Goal: Task Accomplishment & Management: Manage account settings

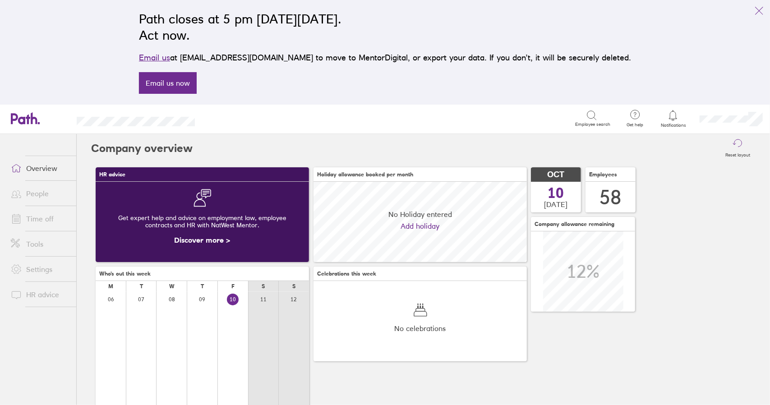
scroll to position [80, 213]
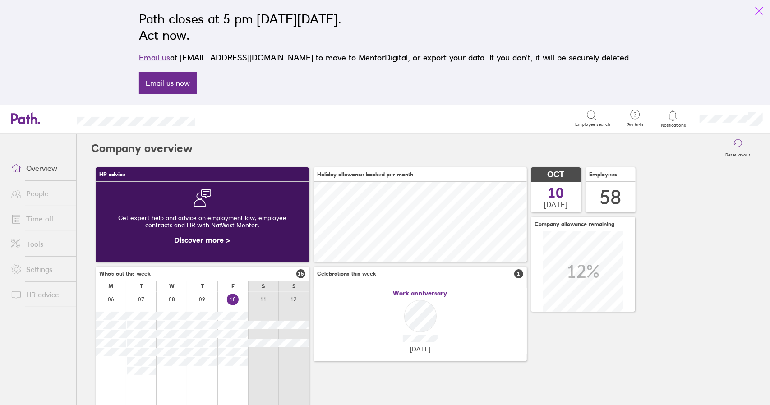
click at [761, 11] on icon "link" at bounding box center [759, 10] width 11 height 11
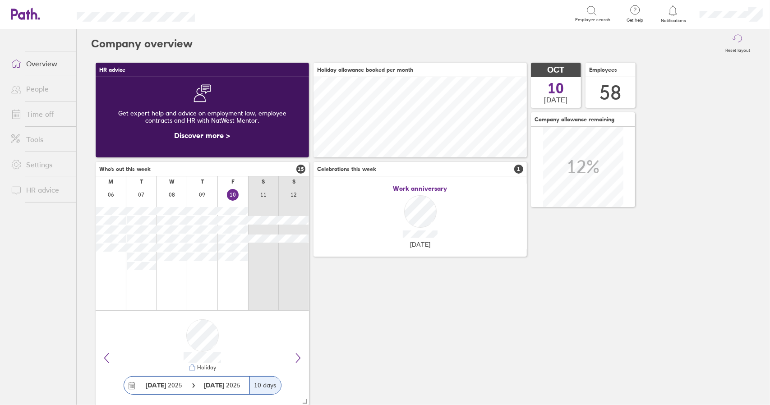
click at [42, 113] on link "Time off" at bounding box center [40, 114] width 73 height 18
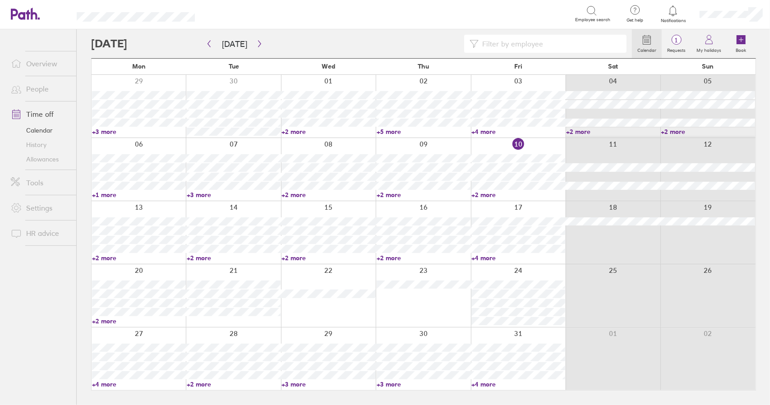
click at [492, 195] on link "+2 more" at bounding box center [519, 195] width 94 height 8
click at [487, 194] on link "+2 more" at bounding box center [519, 195] width 94 height 8
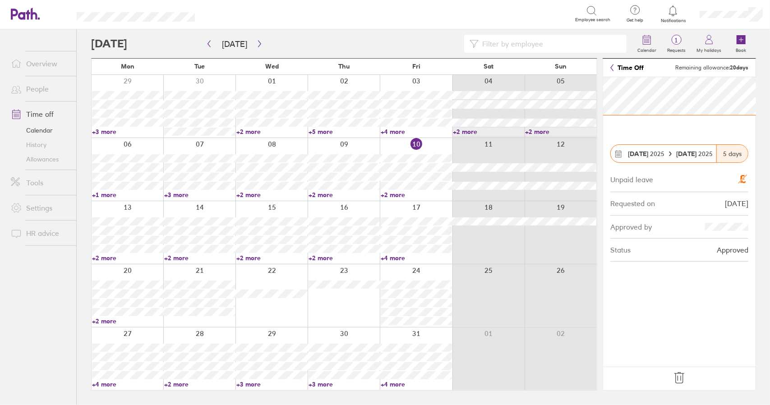
click at [681, 375] on icon at bounding box center [679, 378] width 14 height 14
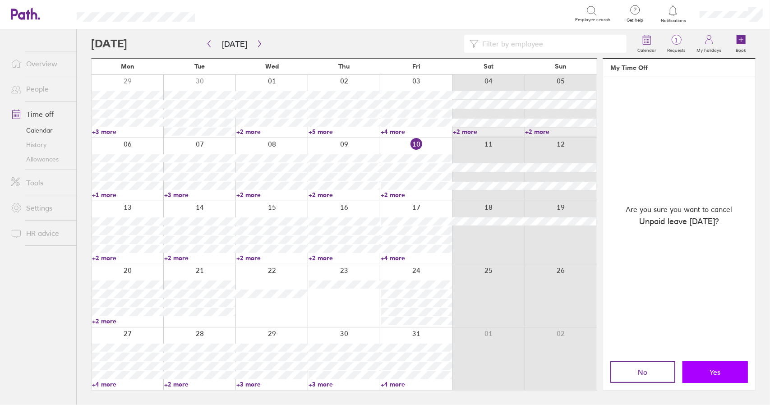
click at [711, 375] on span "Yes" at bounding box center [715, 372] width 11 height 8
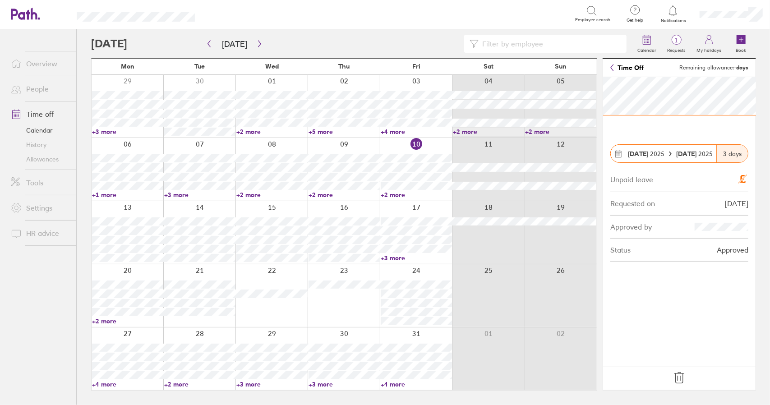
click at [681, 377] on icon at bounding box center [679, 378] width 14 height 14
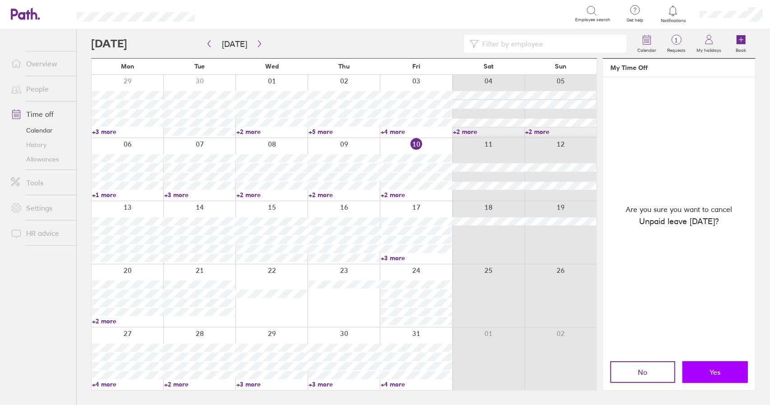
click at [734, 371] on button "Yes" at bounding box center [715, 372] width 65 height 22
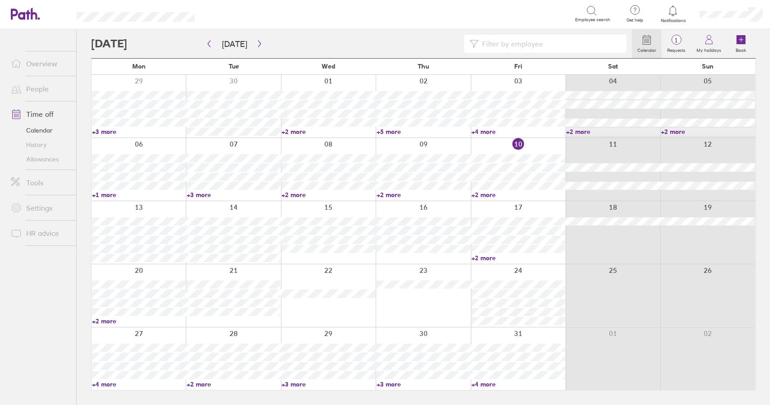
click at [153, 207] on div at bounding box center [139, 232] width 94 height 63
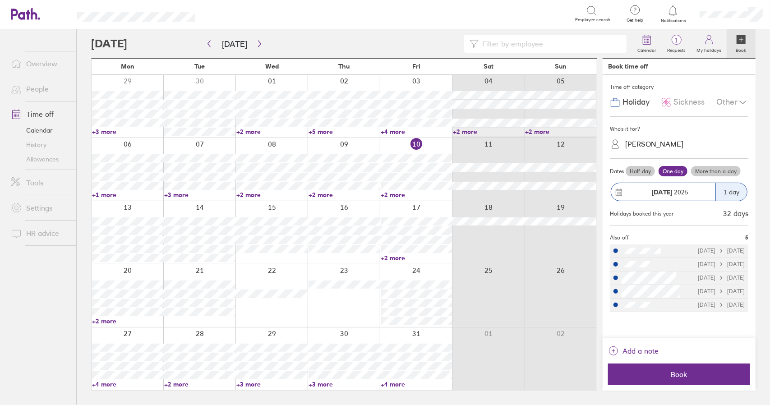
click at [739, 103] on icon at bounding box center [743, 102] width 11 height 11
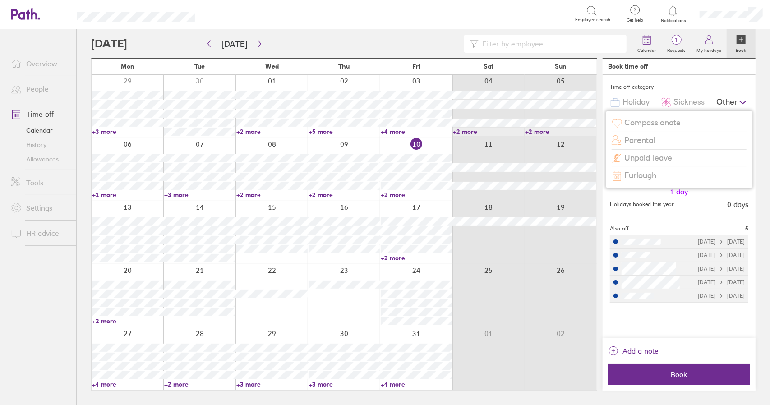
click at [666, 159] on span "Unpaid leave" at bounding box center [649, 157] width 48 height 9
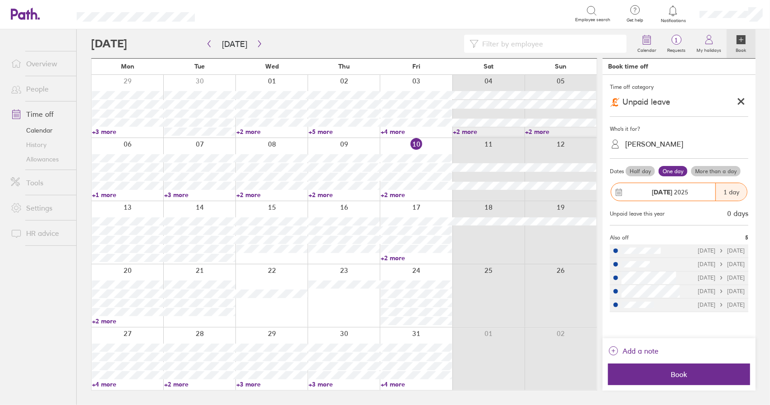
click at [660, 144] on div "Chris Reason" at bounding box center [654, 144] width 58 height 9
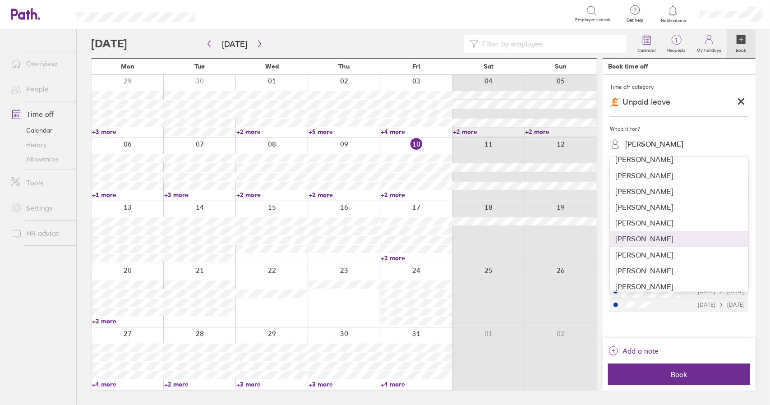
scroll to position [90, 0]
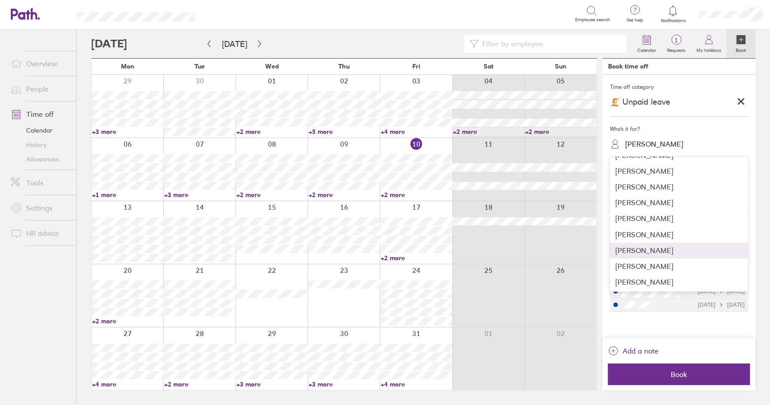
click at [654, 253] on div "Colin Rotheram" at bounding box center [679, 251] width 139 height 16
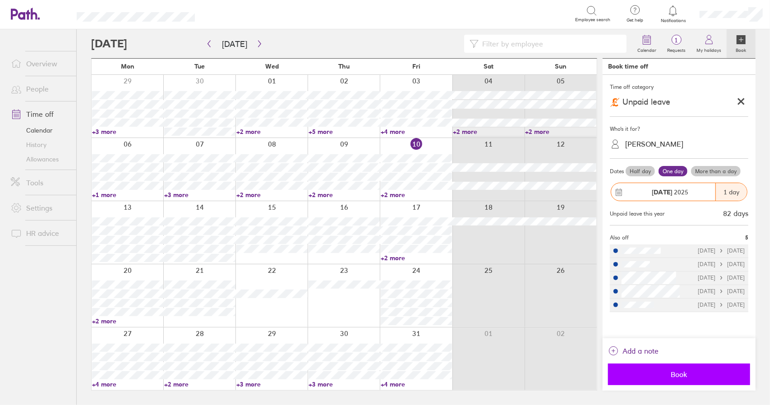
click at [677, 377] on span "Book" at bounding box center [680, 374] width 130 height 8
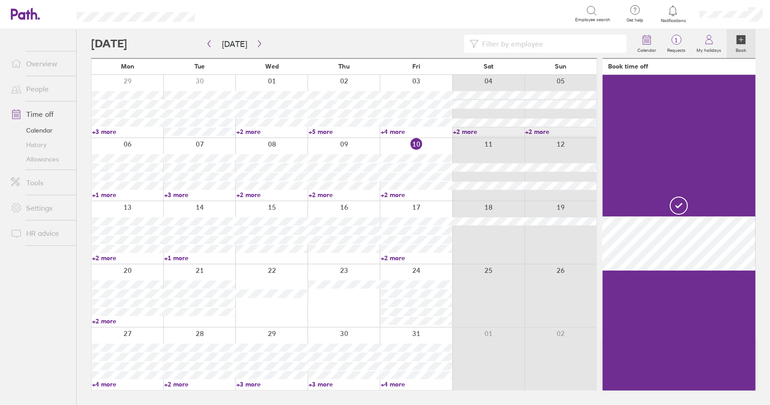
click at [356, 208] on div at bounding box center [344, 232] width 72 height 63
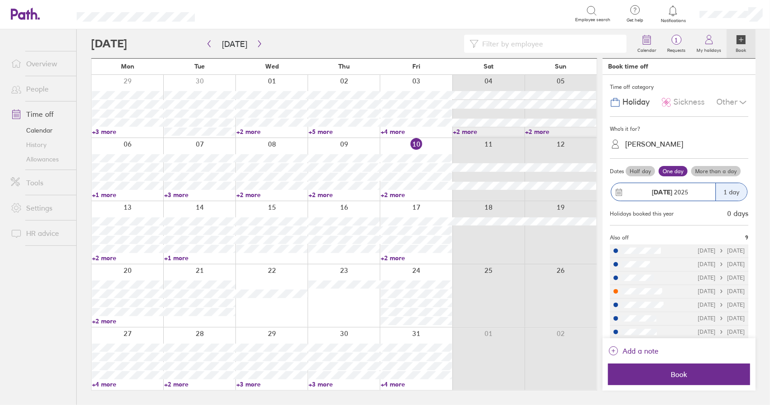
click at [357, 207] on div at bounding box center [344, 232] width 72 height 63
click at [709, 173] on label "More than a day" at bounding box center [716, 171] width 50 height 11
click at [0, 0] on input "More than a day" at bounding box center [0, 0] width 0 height 0
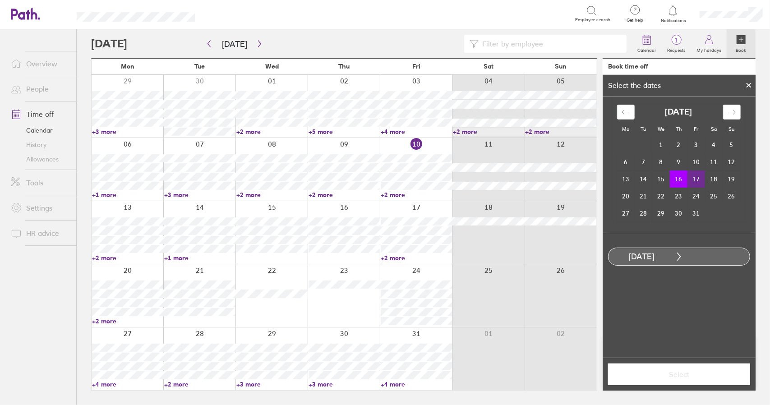
click at [700, 178] on td "17" at bounding box center [697, 179] width 18 height 17
click at [693, 382] on button "Select" at bounding box center [679, 375] width 142 height 22
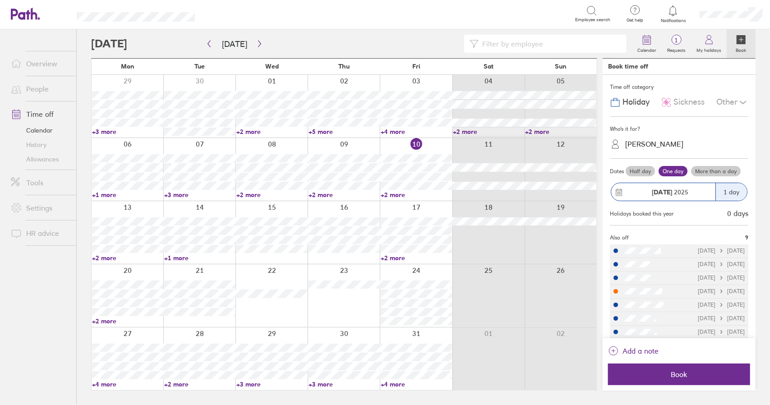
click at [738, 99] on icon at bounding box center [743, 102] width 11 height 11
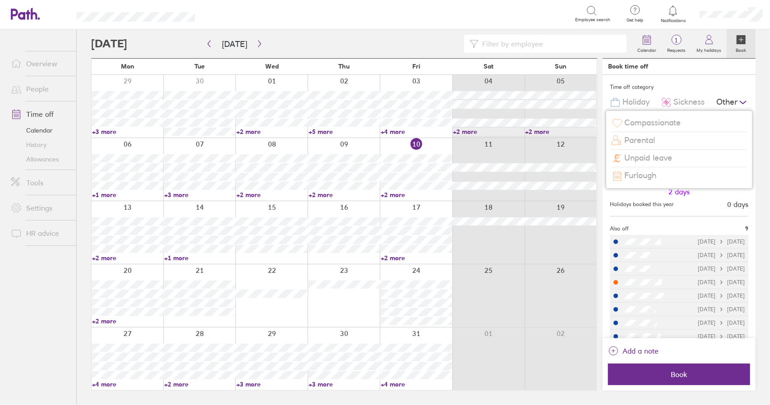
click at [662, 157] on span "Unpaid leave" at bounding box center [649, 157] width 48 height 9
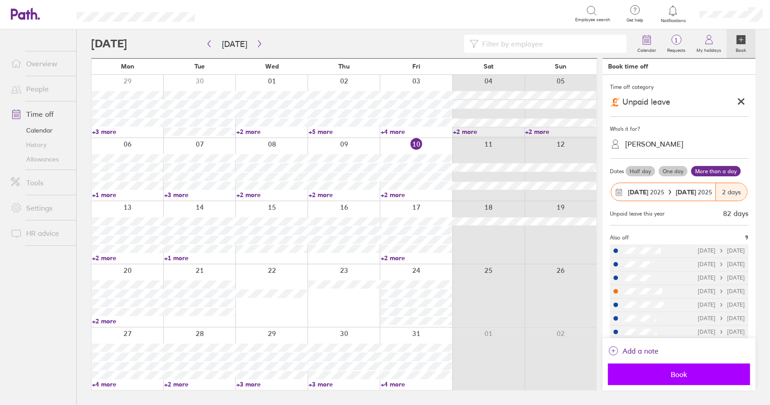
click at [686, 370] on span "Book" at bounding box center [680, 374] width 130 height 8
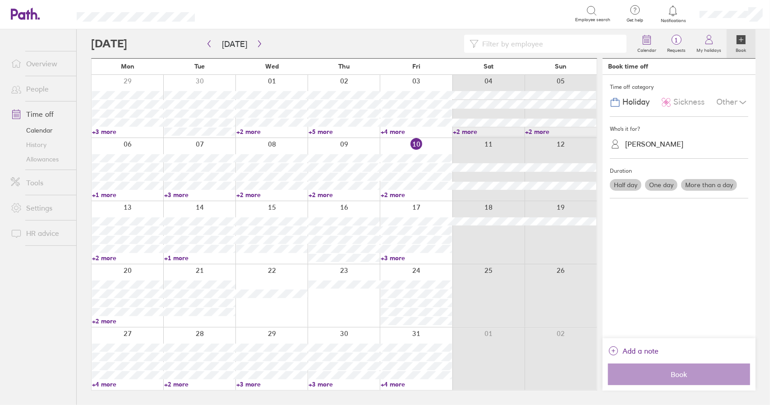
click at [186, 259] on link "+1 more" at bounding box center [199, 258] width 71 height 8
click at [176, 255] on link "+1 more" at bounding box center [199, 258] width 71 height 8
click at [177, 258] on link "+1 more" at bounding box center [199, 258] width 71 height 8
click at [179, 257] on link "+1 more" at bounding box center [199, 258] width 71 height 8
click at [107, 260] on link "+2 more" at bounding box center [127, 258] width 71 height 8
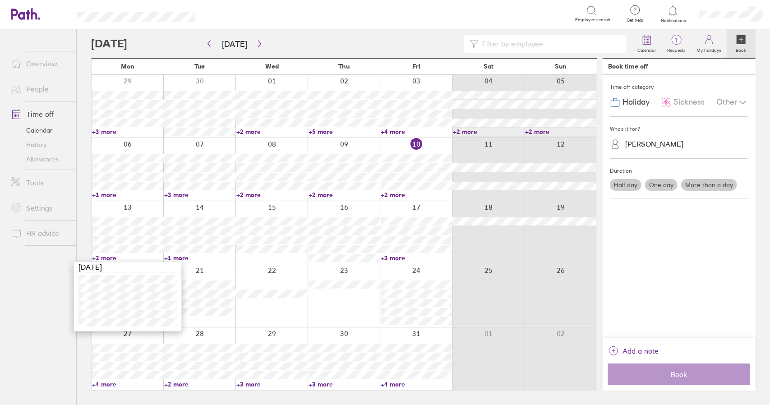
click at [106, 259] on link "+2 more" at bounding box center [127, 258] width 71 height 8
click at [79, 144] on div "Calendar 1 Requests My holidays Book Today October 2025 Mon Tue Wed Thu Fri Sat…" at bounding box center [424, 217] width 694 height 376
click at [105, 257] on link "+2 more" at bounding box center [127, 258] width 71 height 8
click at [108, 259] on link "+2 more" at bounding box center [127, 258] width 71 height 8
click at [179, 258] on link "+1 more" at bounding box center [199, 258] width 71 height 8
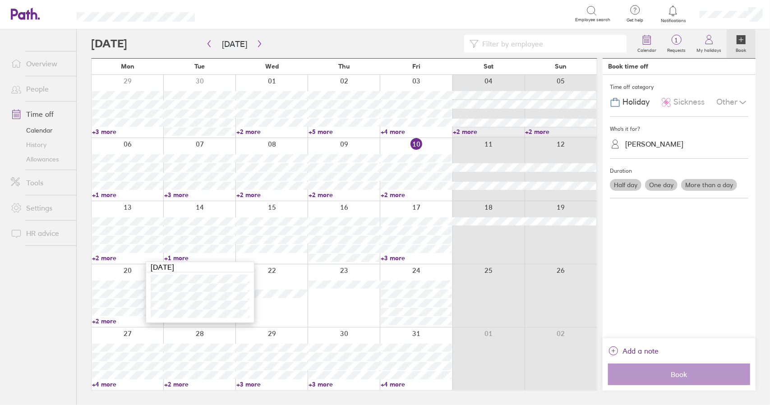
click at [179, 258] on link "+1 more" at bounding box center [199, 258] width 71 height 8
click at [399, 195] on link "+2 more" at bounding box center [416, 195] width 71 height 8
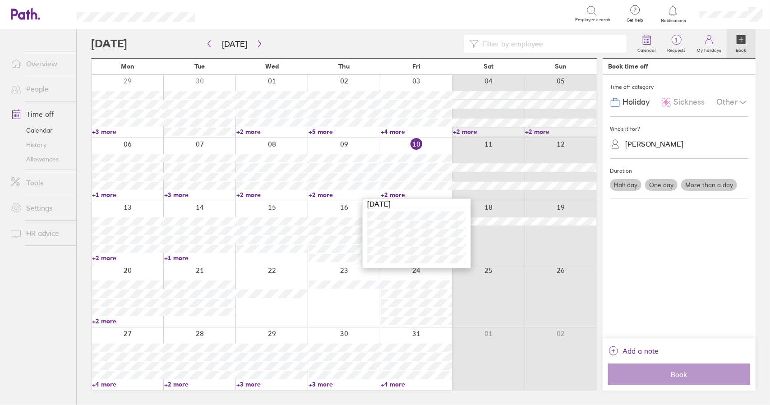
click at [399, 195] on link "+2 more" at bounding box center [416, 195] width 71 height 8
click at [41, 113] on link "Time off" at bounding box center [40, 114] width 73 height 18
